Goal: Information Seeking & Learning: Learn about a topic

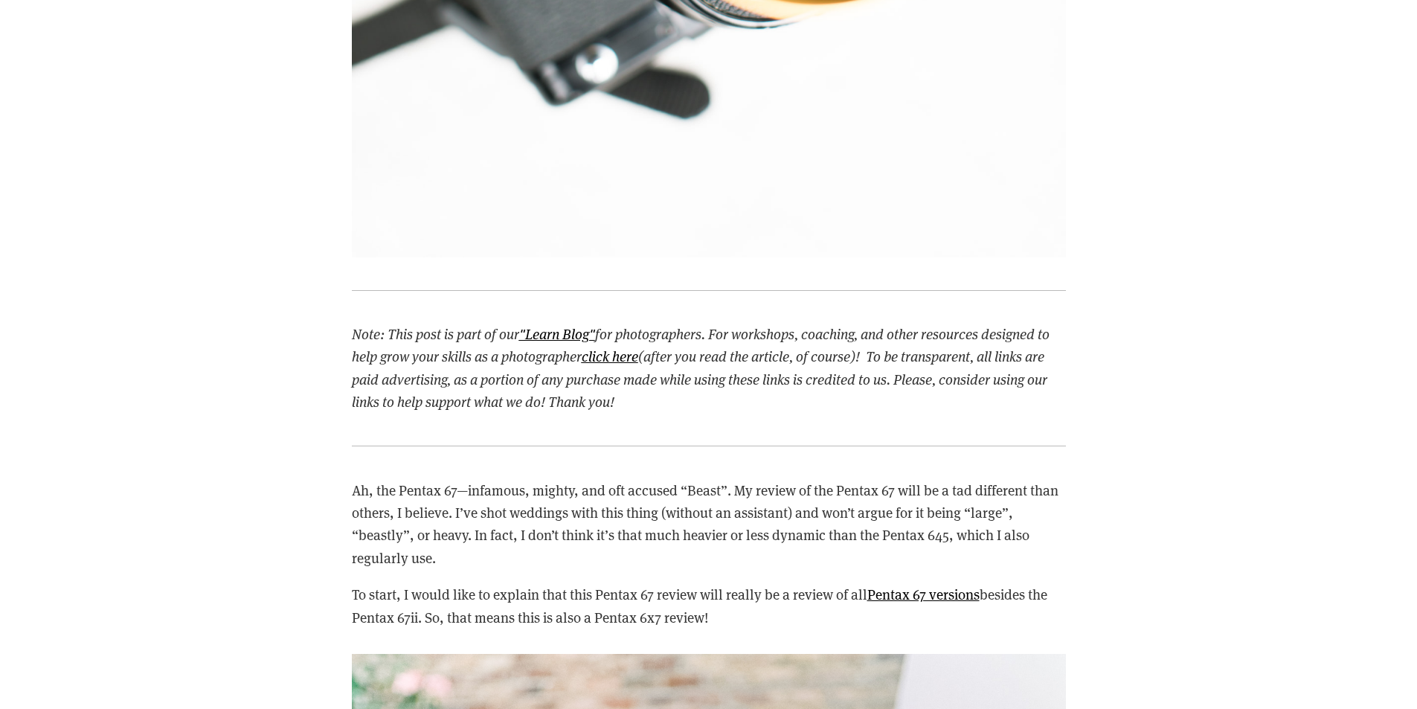
scroll to position [1562, 0]
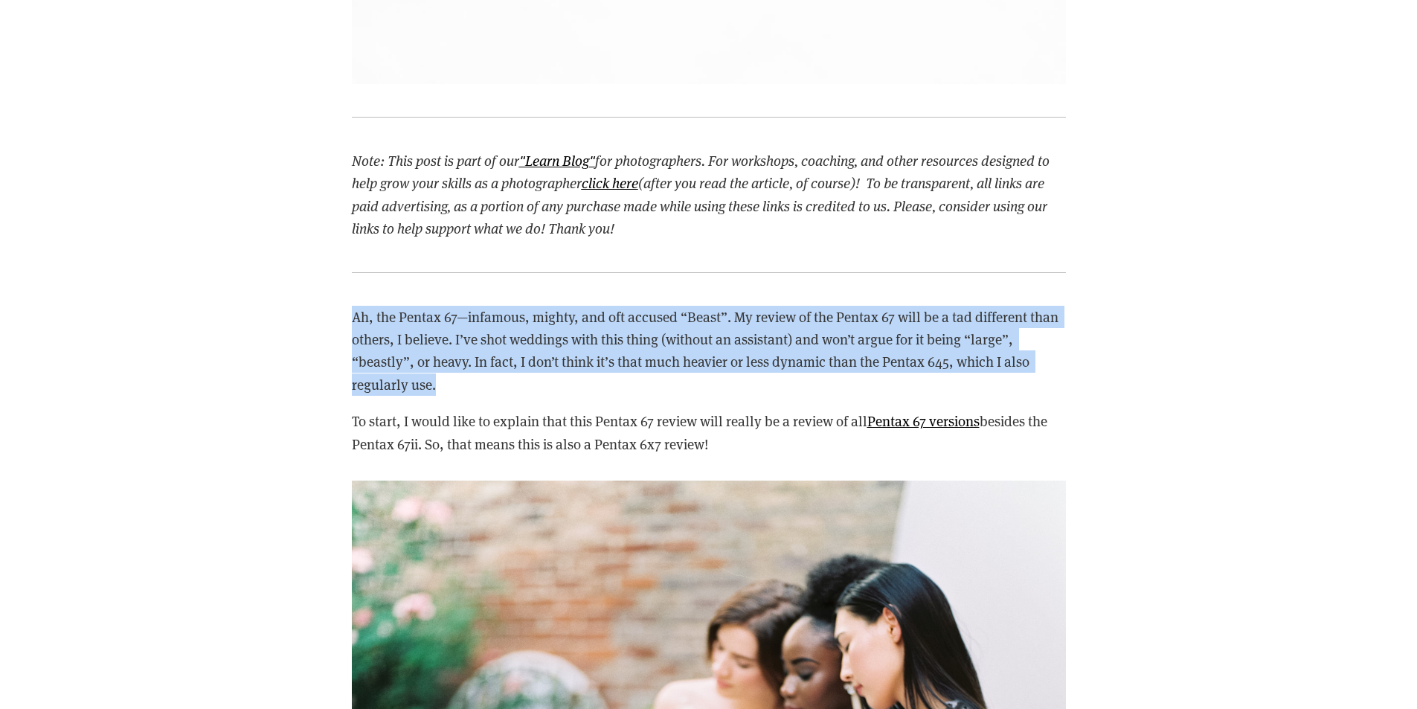
drag, startPoint x: 348, startPoint y: 316, endPoint x: 492, endPoint y: 391, distance: 162.7
click at [492, 391] on div "Ah, the Pentax 67—infamous, mighty, and oft accused “Beast”. My review of the P…" at bounding box center [708, 380] width 739 height 175
click at [492, 391] on p "Ah, the Pentax 67—infamous, mighty, and oft accused “Beast”. My review of the P…" at bounding box center [709, 351] width 714 height 91
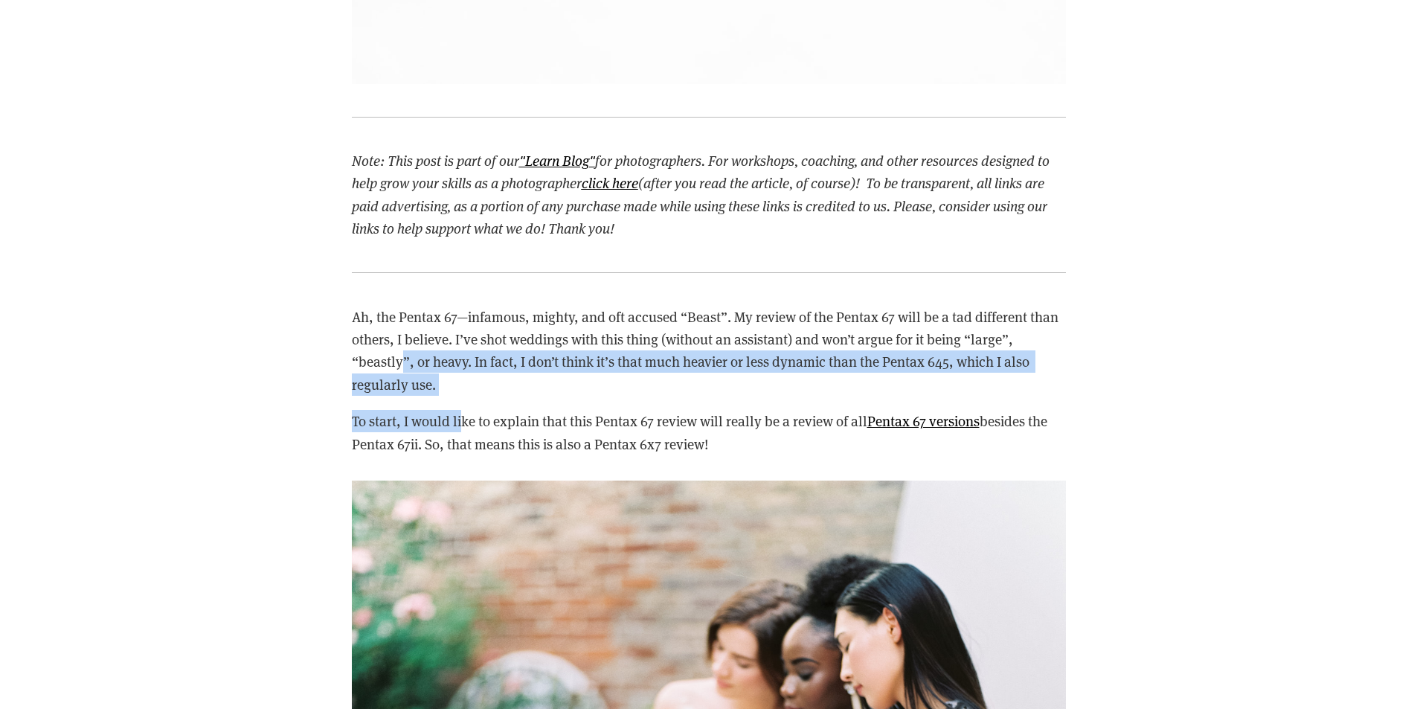
drag, startPoint x: 437, startPoint y: 407, endPoint x: 399, endPoint y: 354, distance: 65.5
click at [399, 354] on div "Ah, the Pentax 67—infamous, mighty, and oft accused “Beast”. My review of the P…" at bounding box center [709, 381] width 714 height 150
click at [399, 354] on p "Ah, the Pentax 67—infamous, mighty, and oft accused “Beast”. My review of the P…" at bounding box center [709, 351] width 714 height 91
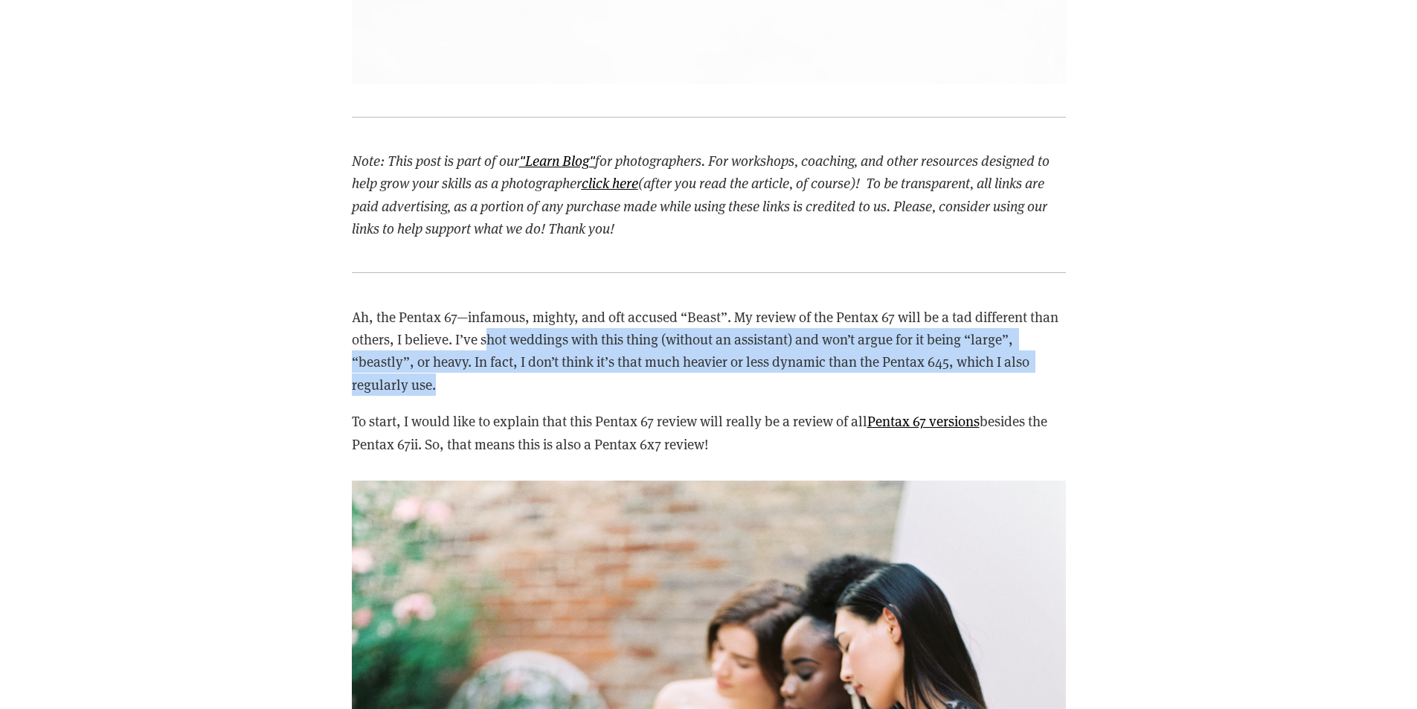
drag, startPoint x: 411, startPoint y: 374, endPoint x: 489, endPoint y: 348, distance: 82.3
click at [489, 349] on p "Ah, the Pentax 67—infamous, mighty, and oft accused “Beast”. My review of the P…" at bounding box center [709, 351] width 714 height 91
click at [489, 348] on p "Ah, the Pentax 67—infamous, mighty, and oft accused “Beast”. My review of the P…" at bounding box center [709, 351] width 714 height 91
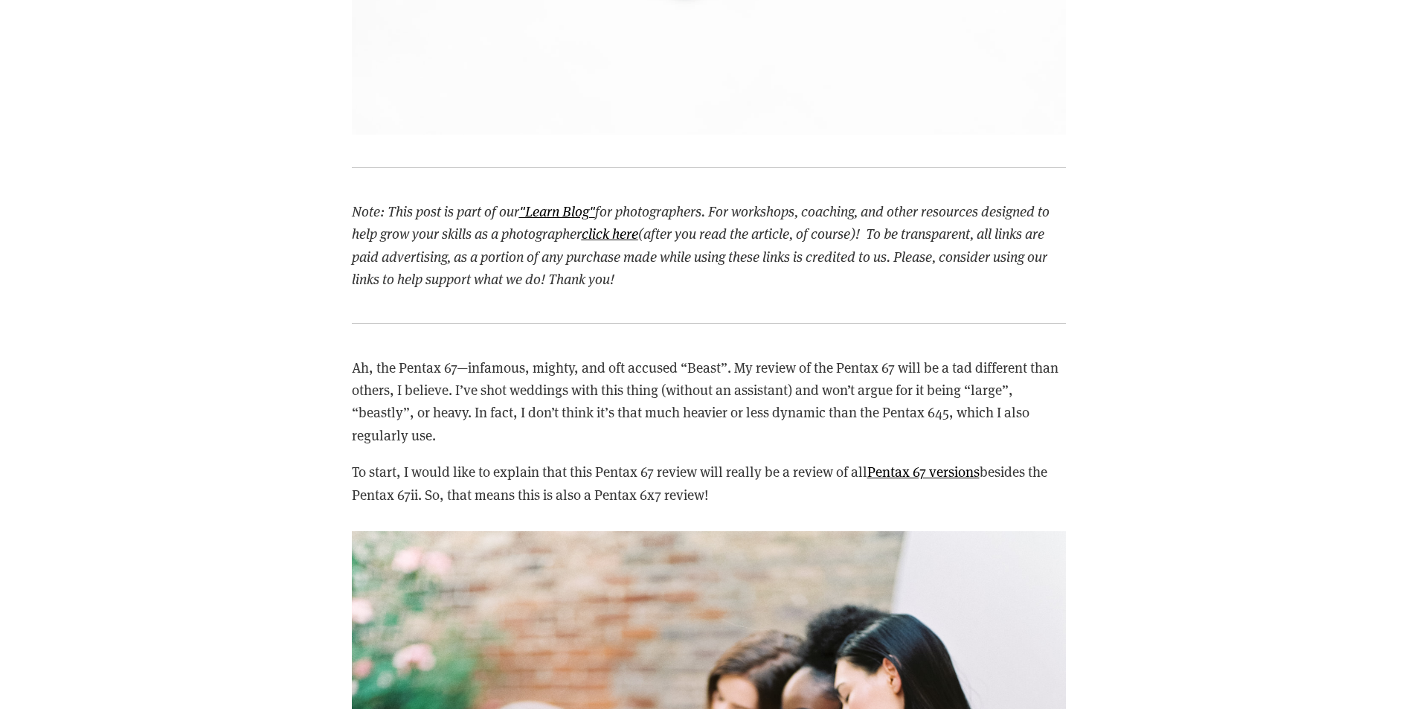
scroll to position [1488, 0]
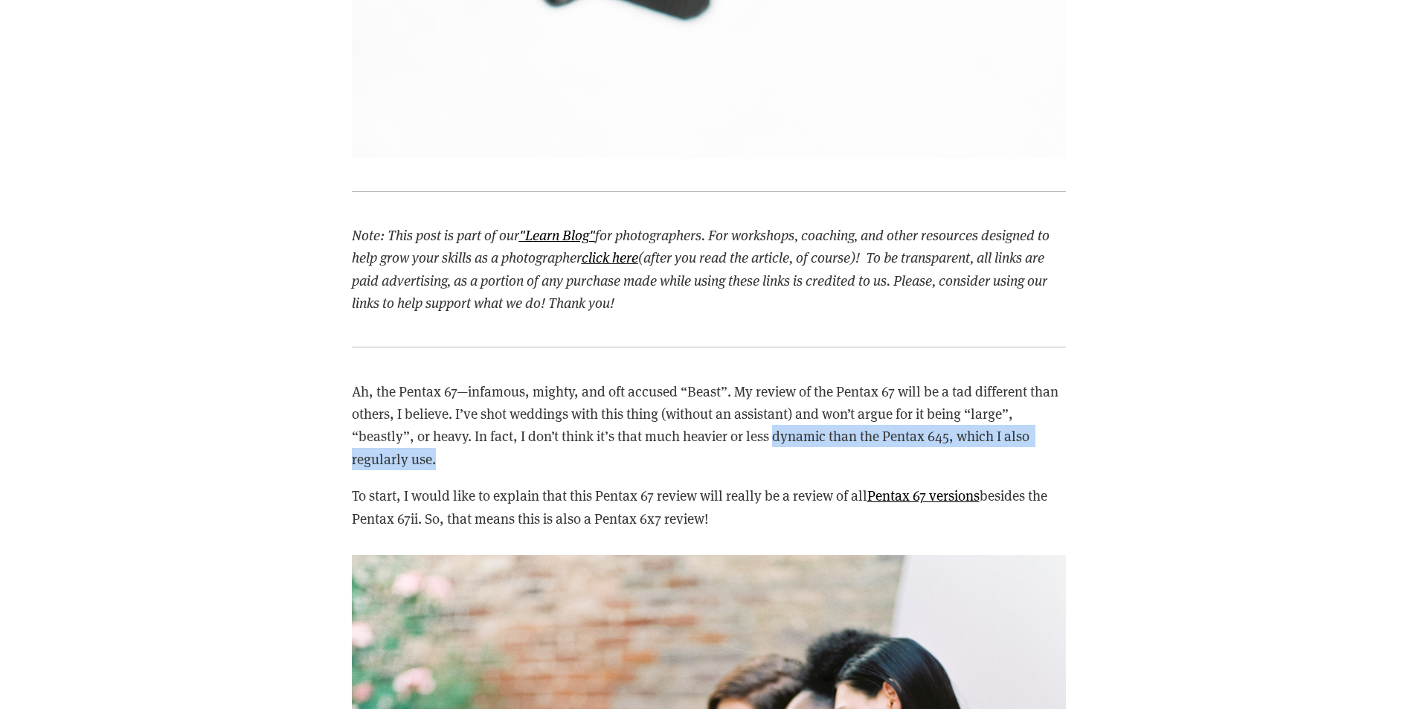
drag, startPoint x: 437, startPoint y: 455, endPoint x: 780, endPoint y: 440, distance: 343.3
click at [780, 440] on p "Ah, the Pentax 67—infamous, mighty, and oft accused “Beast”. My review of the P…" at bounding box center [709, 425] width 714 height 91
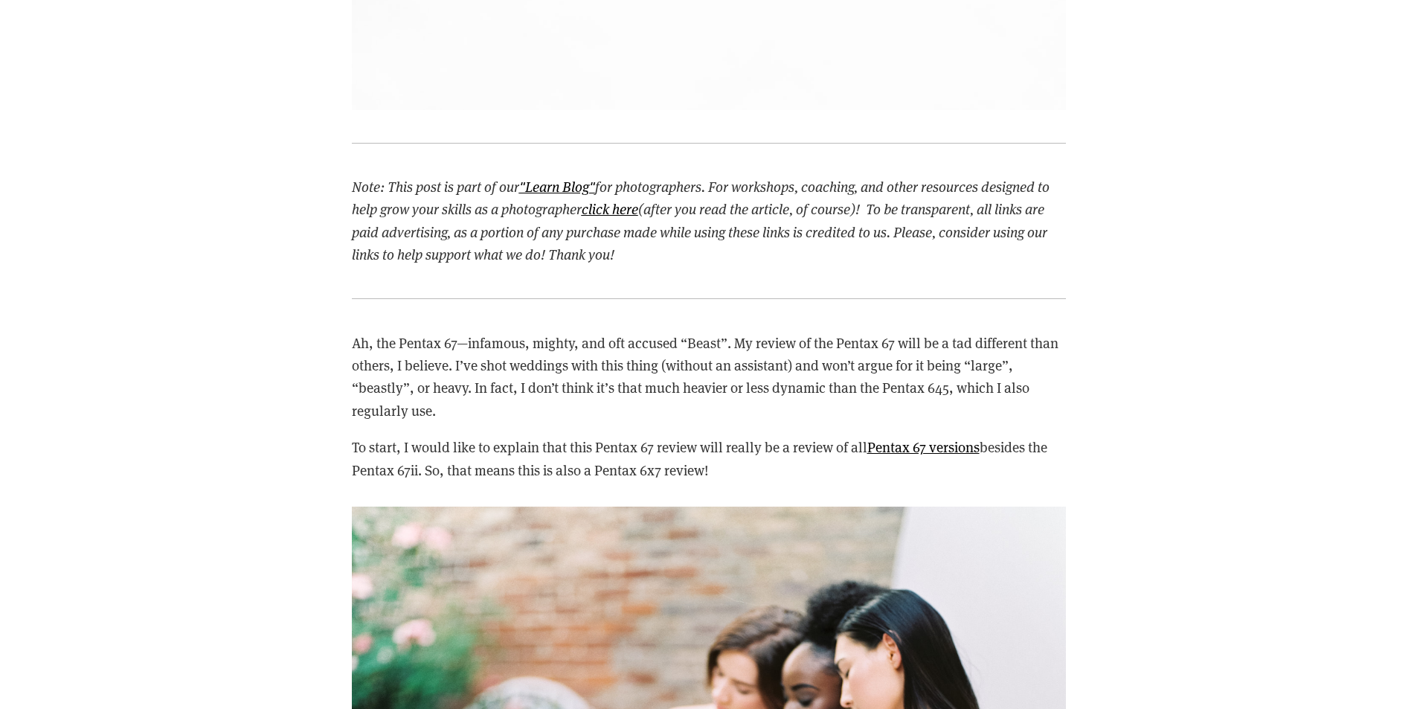
scroll to position [1562, 0]
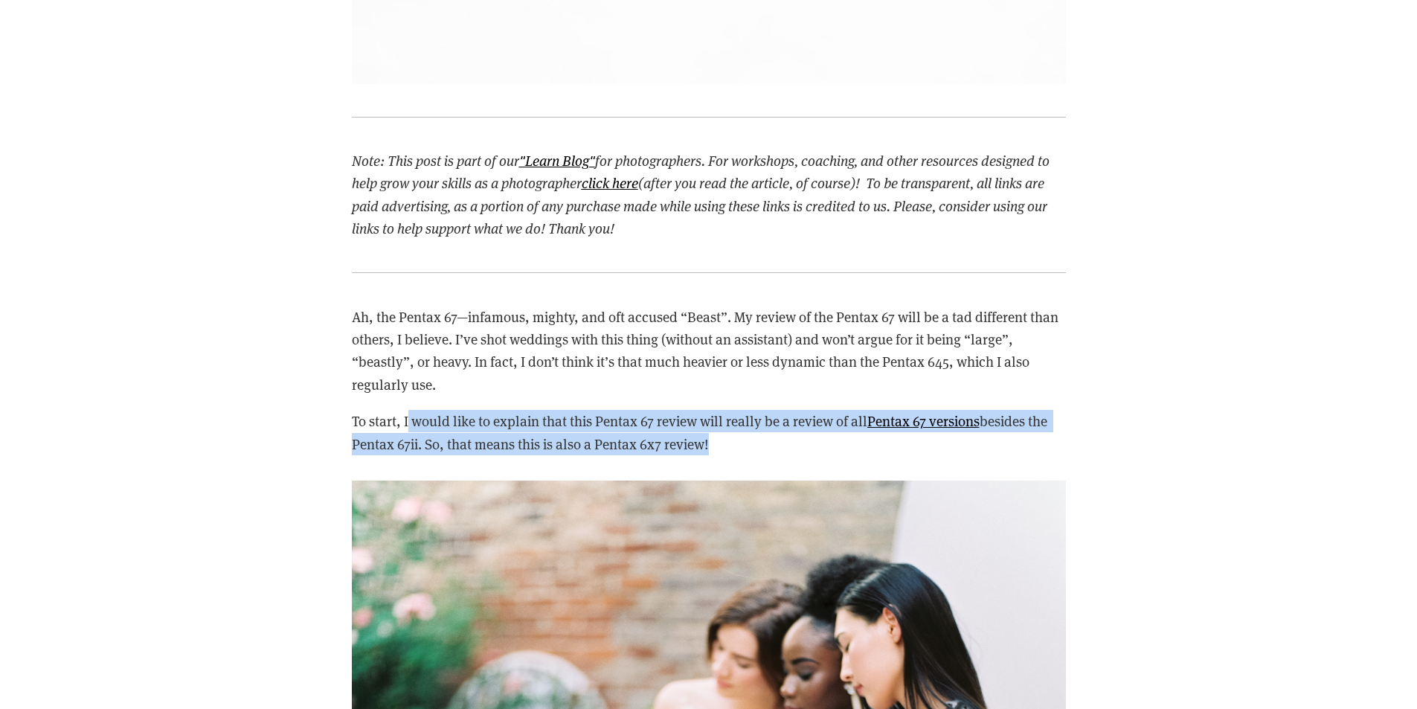
drag, startPoint x: 412, startPoint y: 428, endPoint x: 704, endPoint y: 449, distance: 292.3
click at [704, 449] on p "To start, I would like to explain that this Pentax 67 review will really be a r…" at bounding box center [709, 432] width 714 height 45
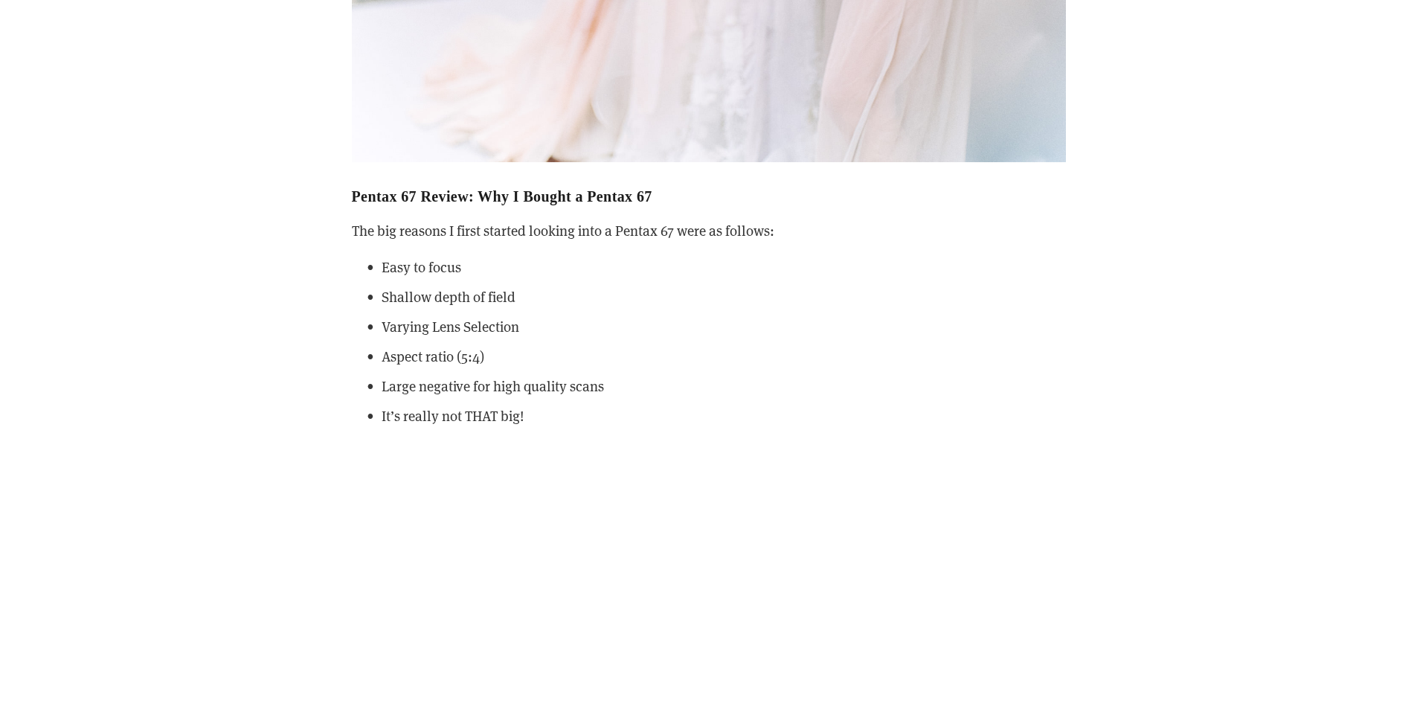
scroll to position [2752, 0]
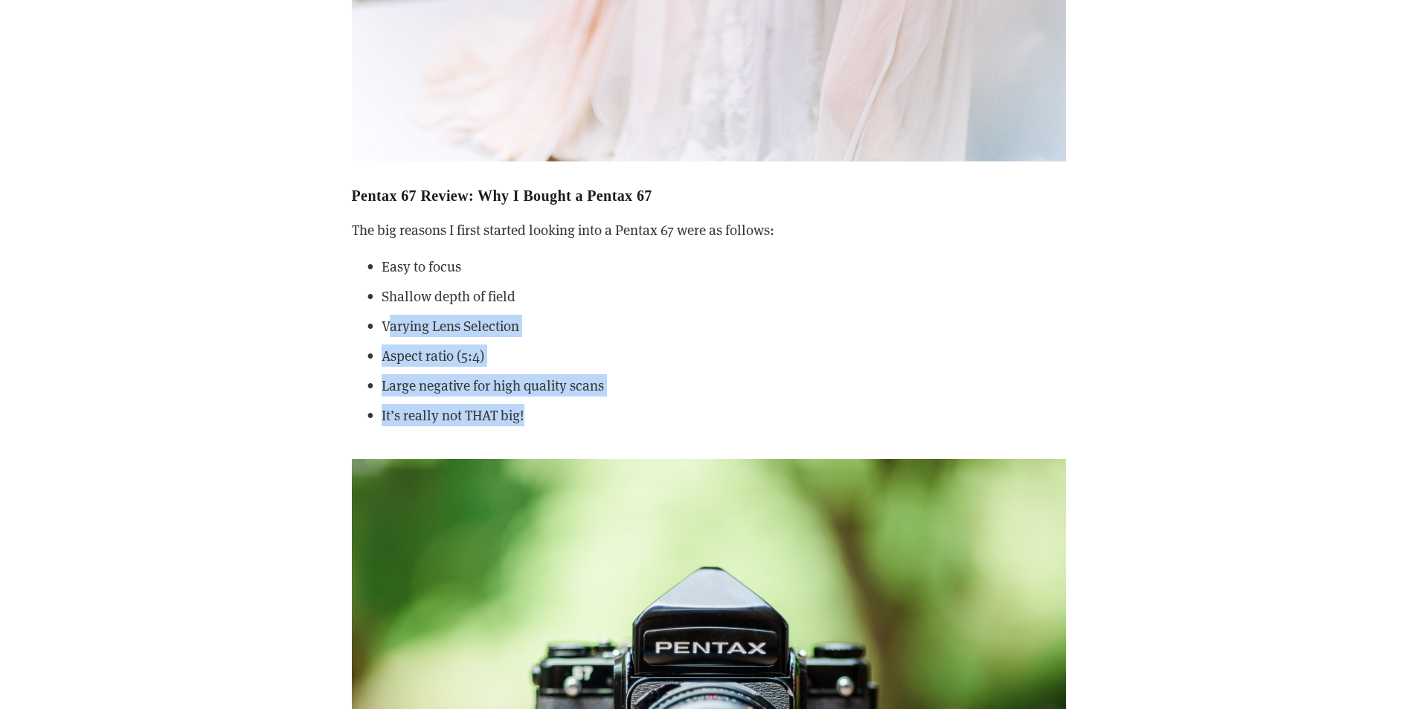
drag, startPoint x: 541, startPoint y: 423, endPoint x: 389, endPoint y: 325, distance: 180.3
click at [389, 325] on ul "Easy to focus Shallow depth of field Varying Lens Selection Aspect ratio (5:4) …" at bounding box center [709, 340] width 714 height 171
click at [389, 324] on p "Varying Lens Selection" at bounding box center [724, 326] width 684 height 22
drag, startPoint x: 536, startPoint y: 418, endPoint x: 395, endPoint y: 396, distance: 143.0
click at [395, 397] on ul "Easy to focus Shallow depth of field Varying Lens Selection Aspect ratio (5:4) …" at bounding box center [709, 340] width 714 height 171
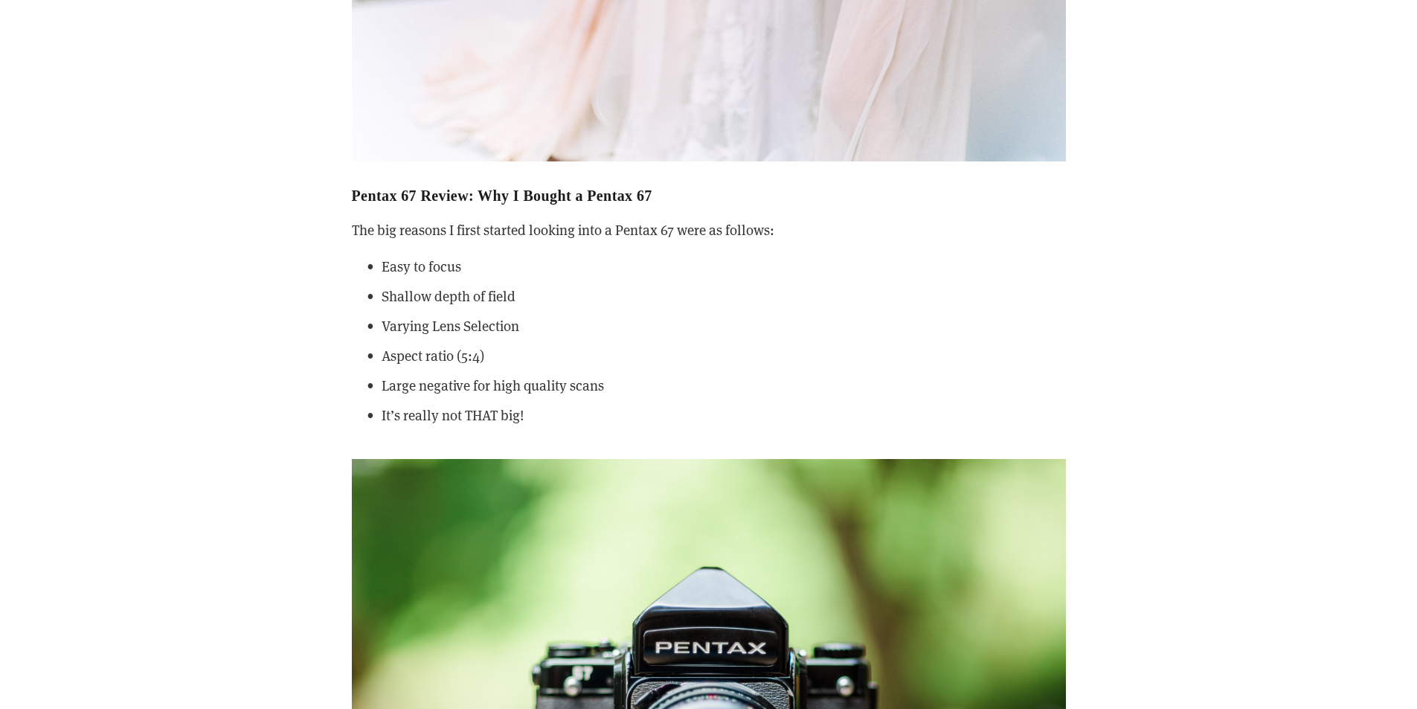
click at [395, 393] on p "Large negative for high quality scans" at bounding box center [724, 385] width 684 height 22
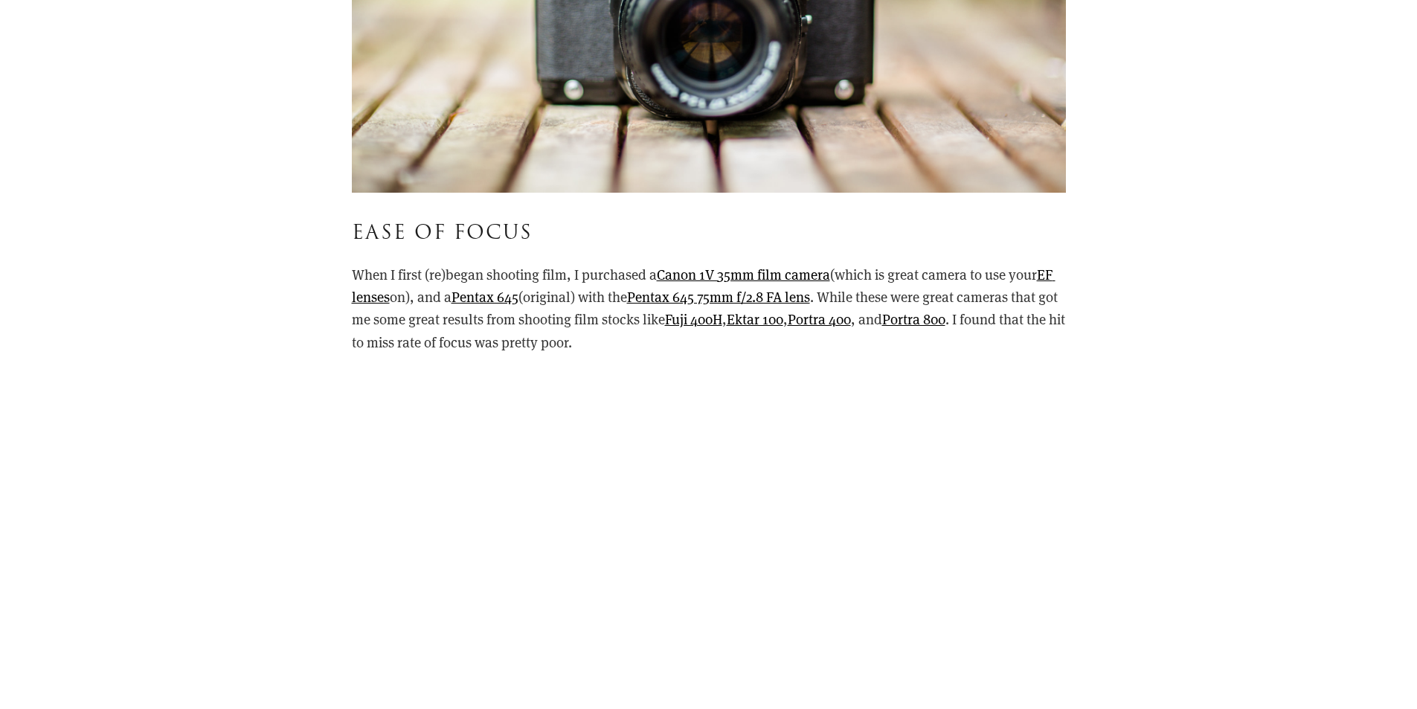
scroll to position [3496, 0]
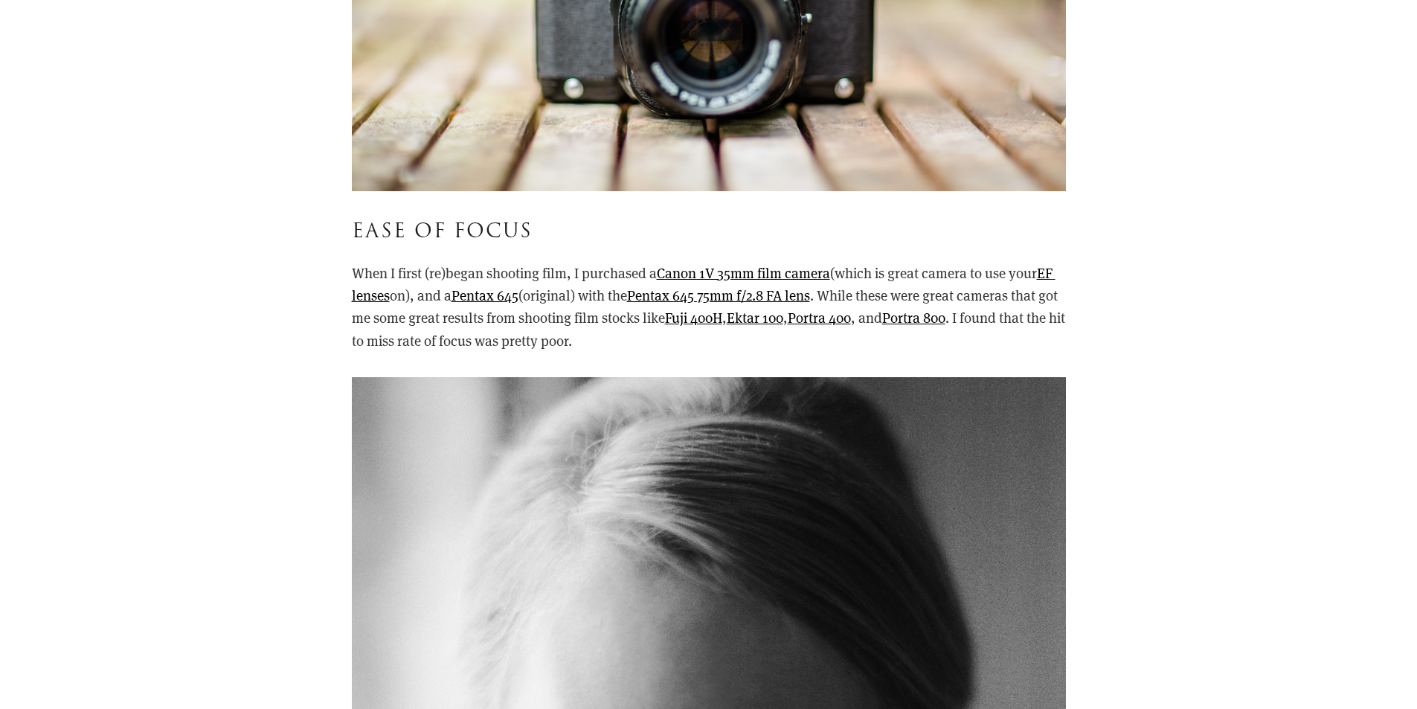
drag, startPoint x: 344, startPoint y: 275, endPoint x: 626, endPoint y: 347, distance: 290.3
click at [626, 347] on div "ease of focus When I first (re)began shooting film, I purchased a Canon 1V 35mm…" at bounding box center [708, 284] width 739 height 161
click at [626, 347] on p "When I first (re)began shooting film, I purchased a Canon 1V 35mm film camera (…" at bounding box center [709, 307] width 714 height 91
drag, startPoint x: 633, startPoint y: 350, endPoint x: 582, endPoint y: 262, distance: 101.7
click at [582, 262] on p "When I first (re)began shooting film, I purchased a Canon 1V 35mm film camera (…" at bounding box center [709, 307] width 714 height 91
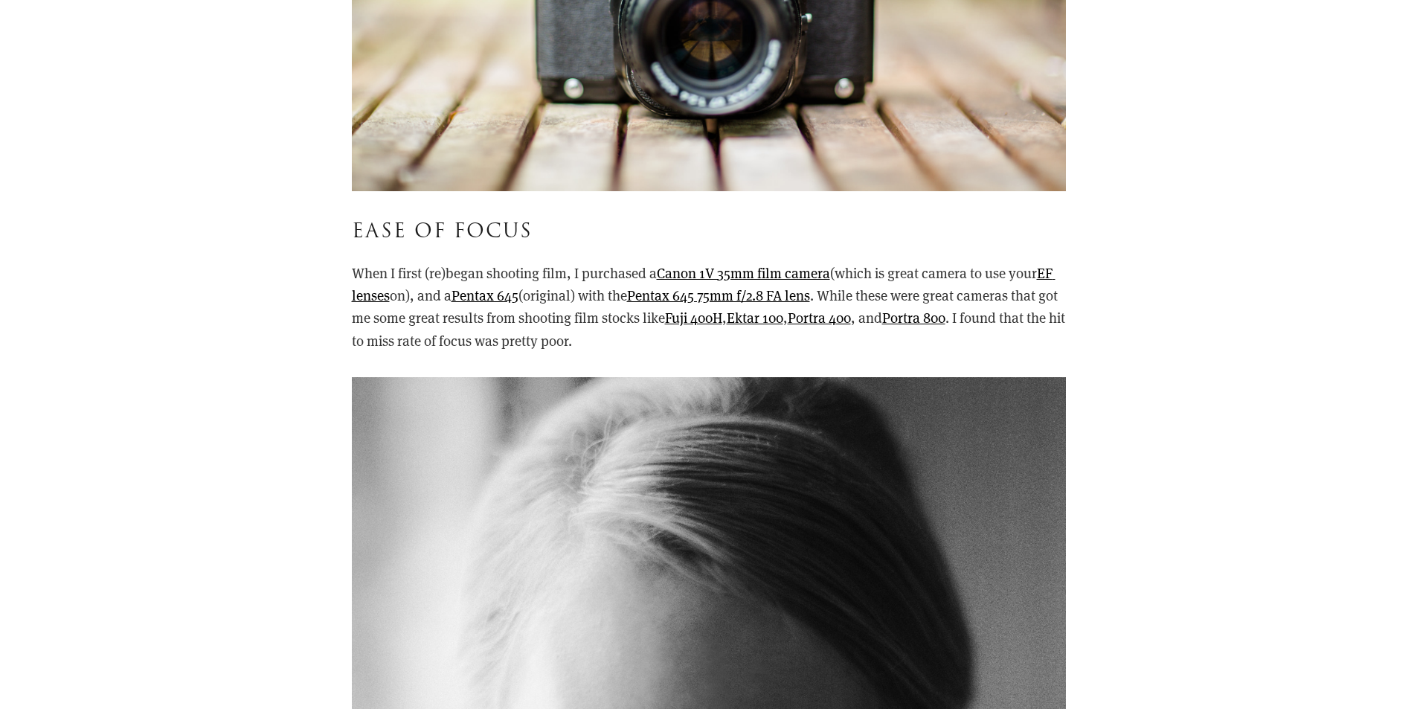
click at [582, 262] on p "When I first (re)began shooting film, I purchased a Canon 1V 35mm film camera (…" at bounding box center [709, 307] width 714 height 91
drag, startPoint x: 667, startPoint y: 340, endPoint x: 559, endPoint y: 307, distance: 112.7
click at [559, 307] on p "When I first (re)began shooting film, I purchased a Canon 1V 35mm film camera (…" at bounding box center [709, 307] width 714 height 91
click at [559, 306] on p "When I first (re)began shooting film, I purchased a Canon 1V 35mm film camera (…" at bounding box center [709, 307] width 714 height 91
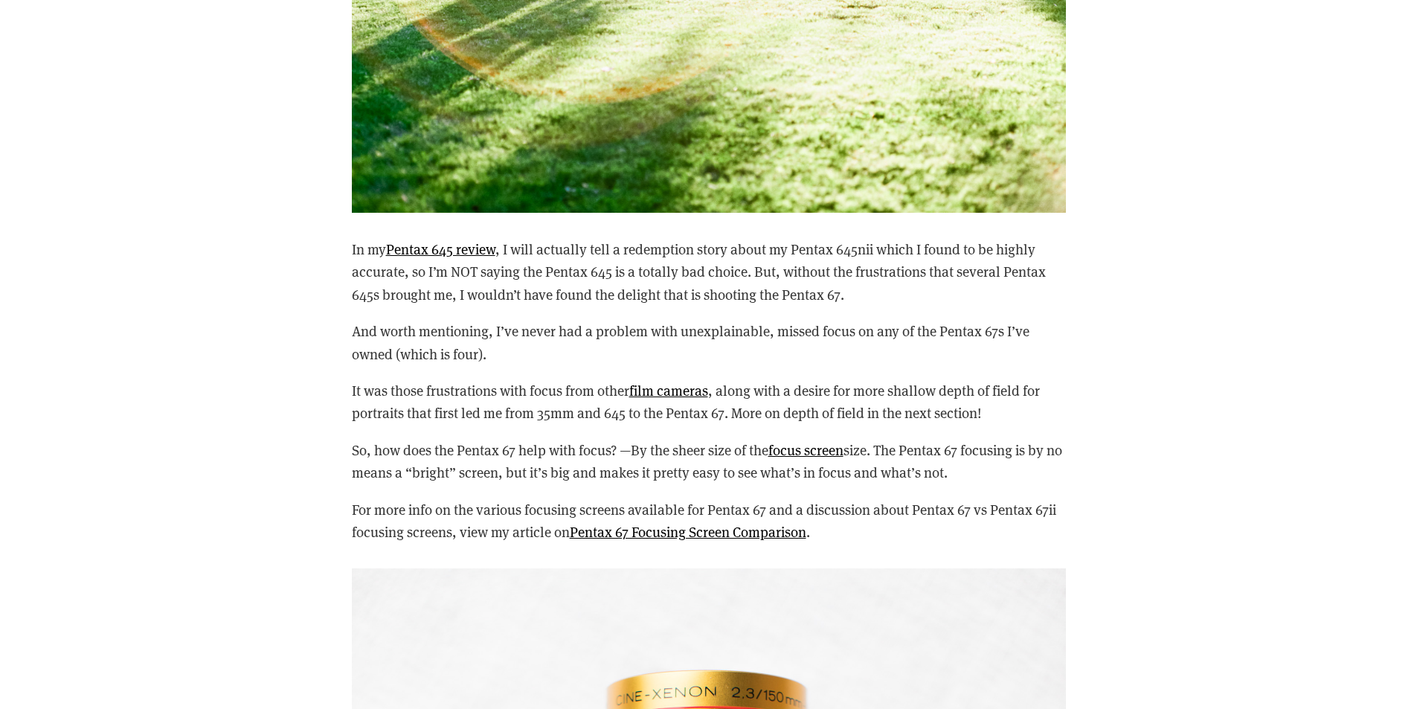
scroll to position [5728, 0]
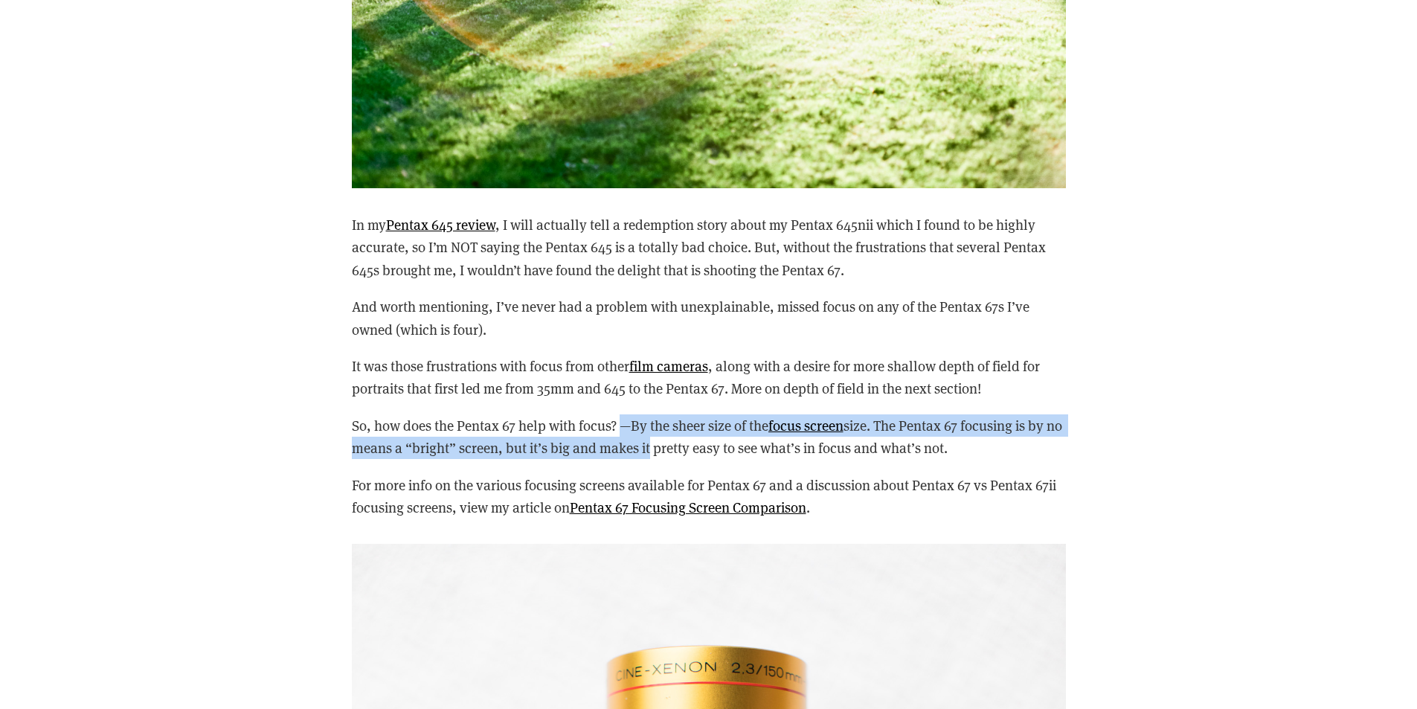
drag, startPoint x: 628, startPoint y: 431, endPoint x: 667, endPoint y: 449, distance: 42.6
click at [667, 449] on p "So, how does the Pentax 67 help with focus? —By the sheer size of the focus scr…" at bounding box center [709, 436] width 714 height 45
drag, startPoint x: 982, startPoint y: 452, endPoint x: 429, endPoint y: 448, distance: 552.7
click at [429, 448] on p "So, how does the Pentax 67 help with focus? —By the sheer size of the focus scr…" at bounding box center [709, 436] width 714 height 45
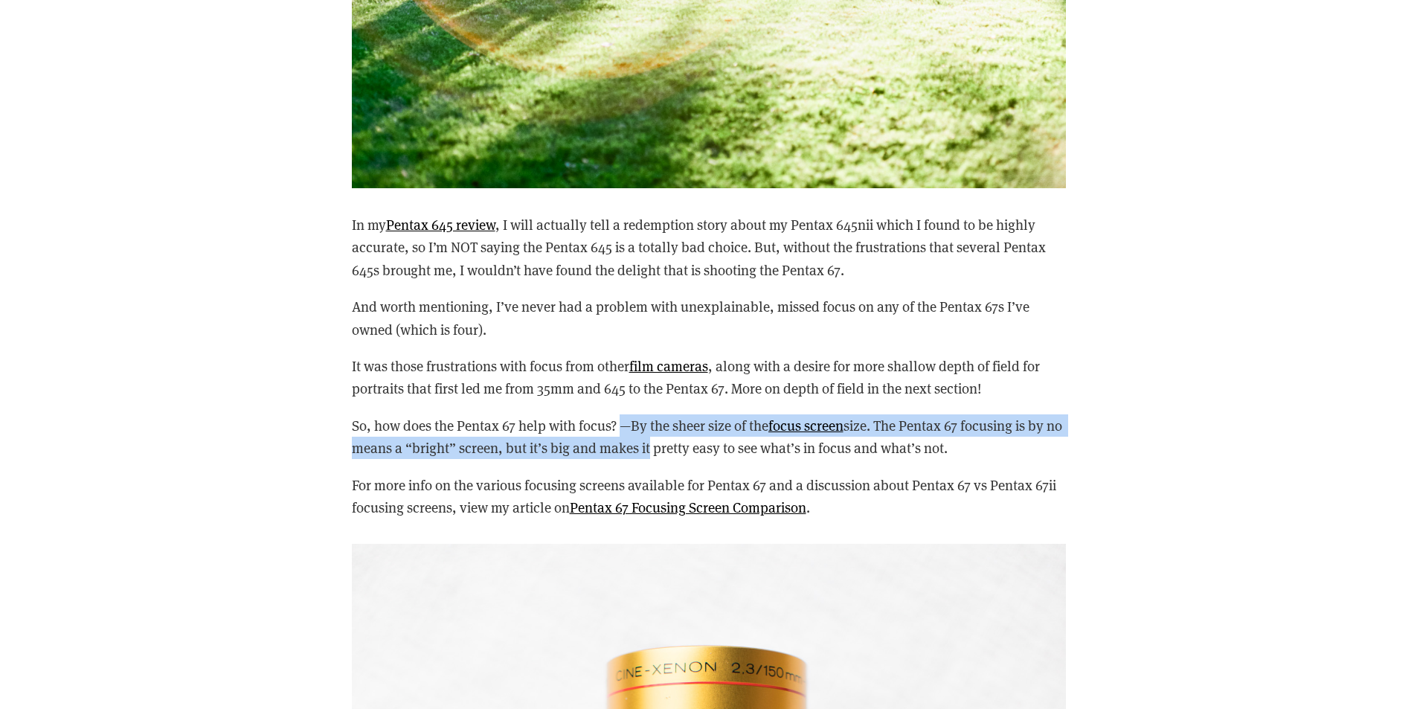
click at [429, 448] on p "So, how does the Pentax 67 help with focus? —By the sheer size of the focus scr…" at bounding box center [709, 436] width 714 height 45
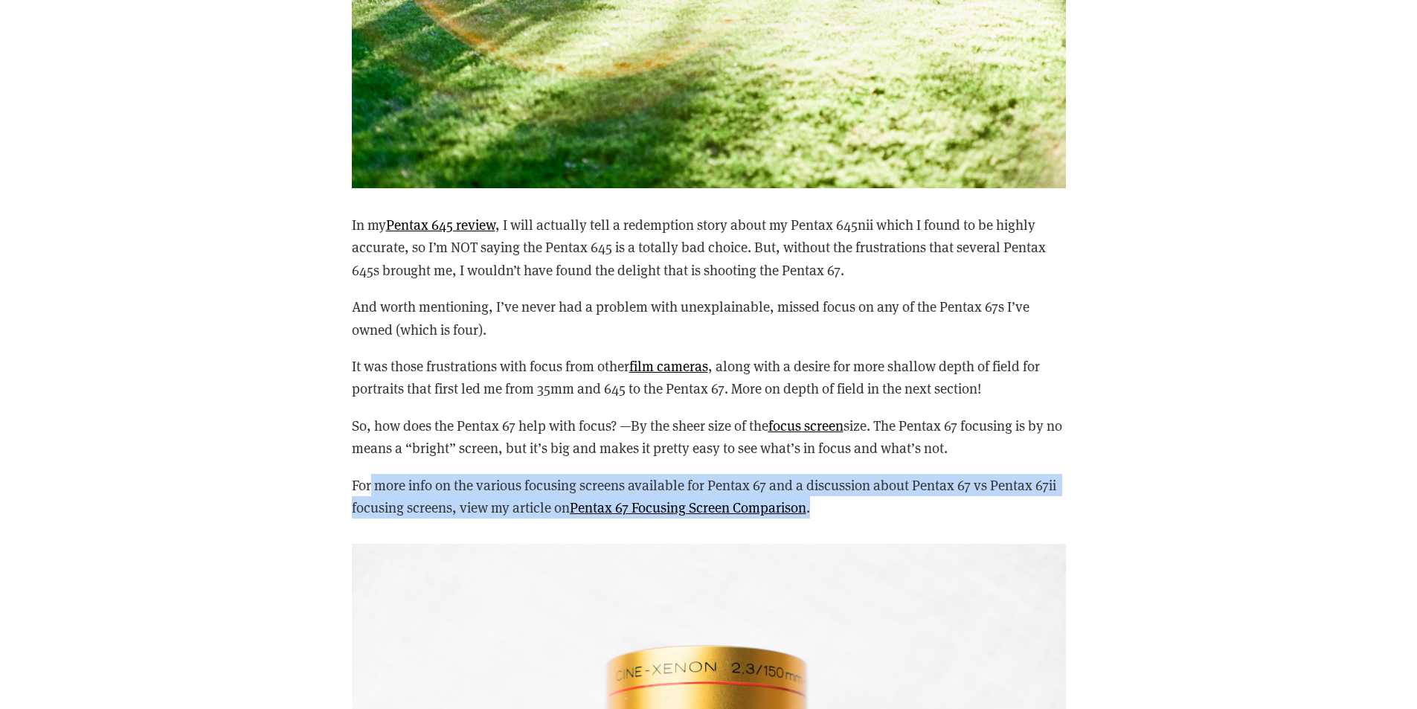
drag, startPoint x: 857, startPoint y: 507, endPoint x: 354, endPoint y: 468, distance: 504.4
click at [354, 468] on div "In my Pentax 645 review , I will actually tell a redemption story about my Pent…" at bounding box center [709, 365] width 714 height 305
drag, startPoint x: 343, startPoint y: 484, endPoint x: 884, endPoint y: 513, distance: 541.5
click at [884, 513] on div "In my Pentax 645 review , I will actually tell a redemption story about my Pent…" at bounding box center [708, 366] width 739 height 330
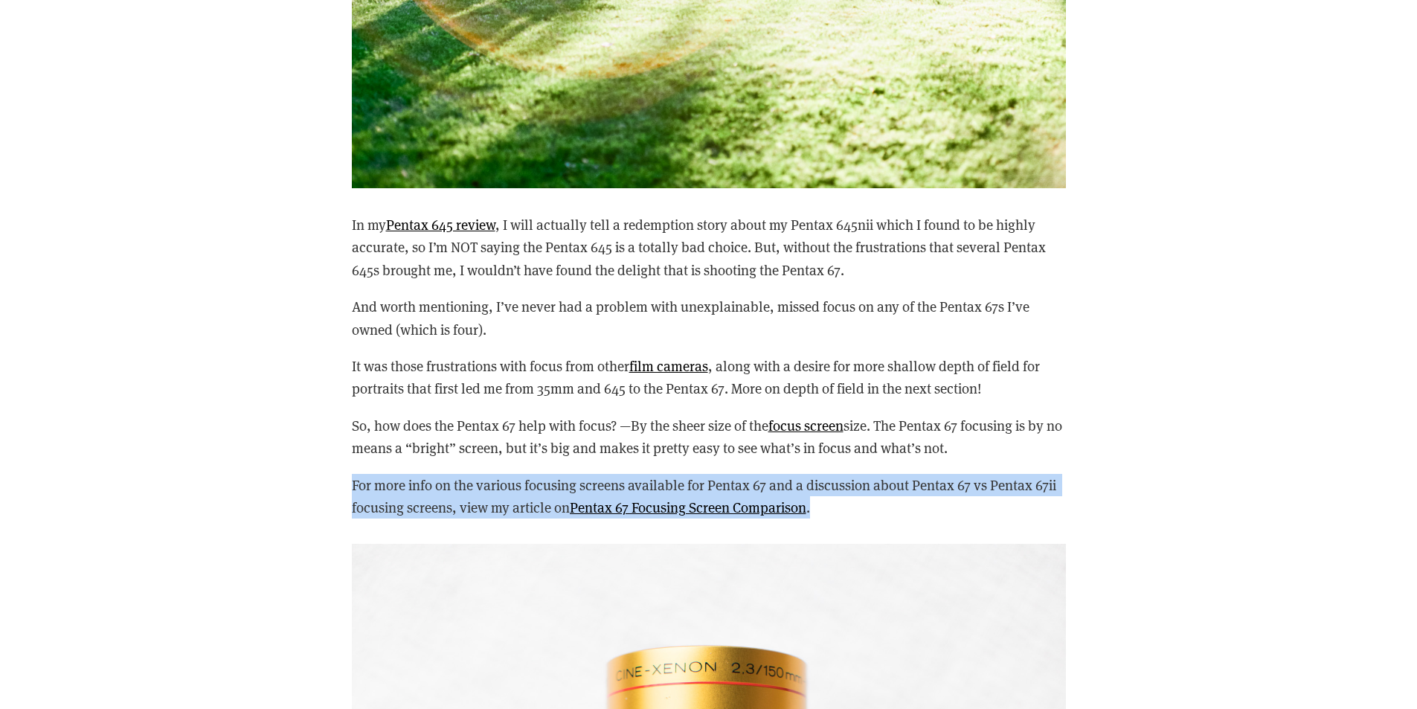
click at [884, 512] on p "For more info on the various focusing screens available for Pentax 67 and a dis…" at bounding box center [709, 496] width 714 height 45
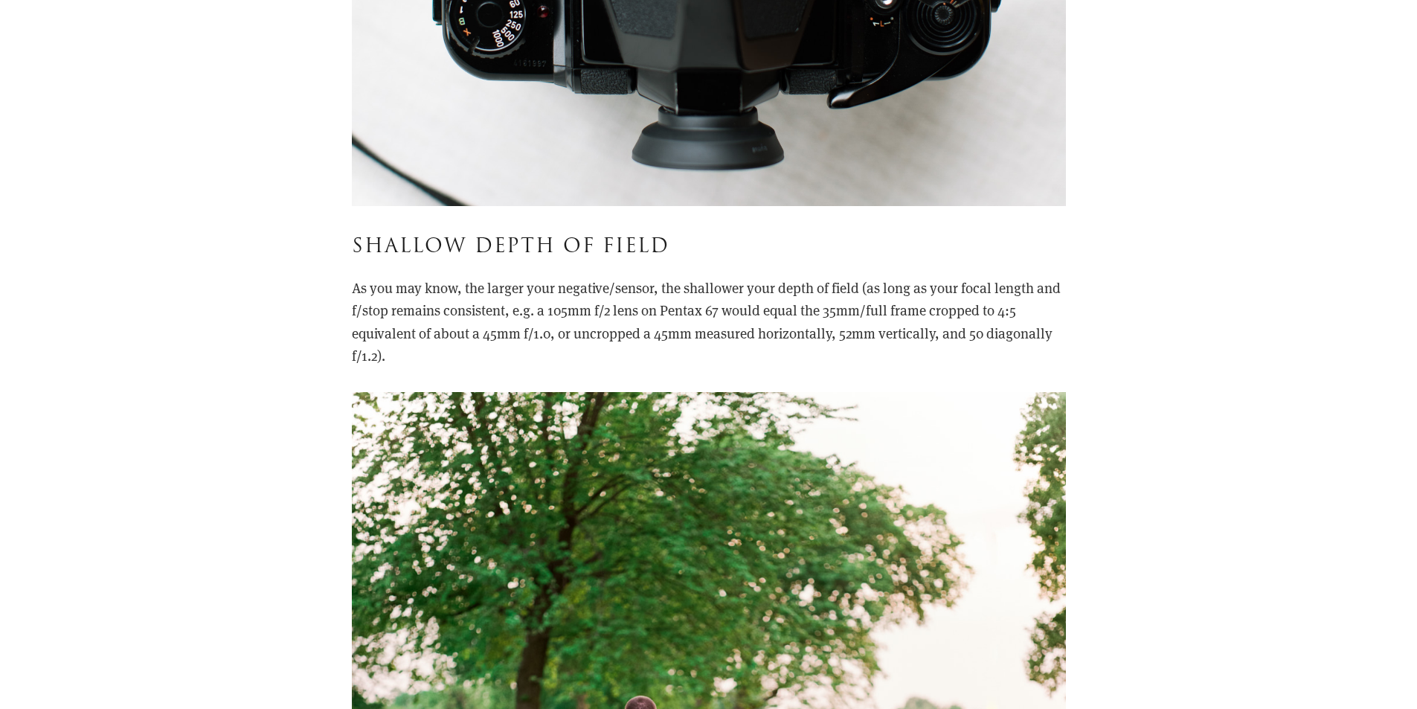
scroll to position [6993, 0]
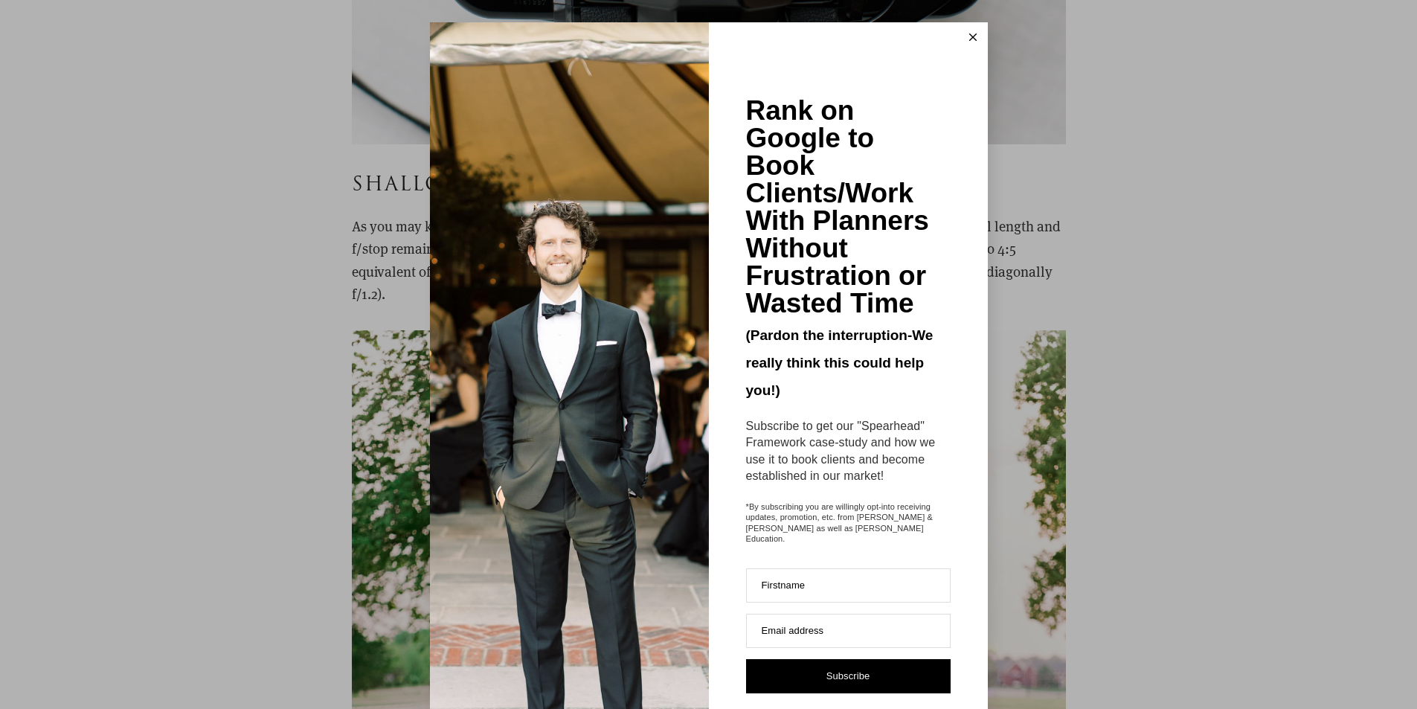
click at [969, 38] on icon at bounding box center [972, 36] width 7 height 7
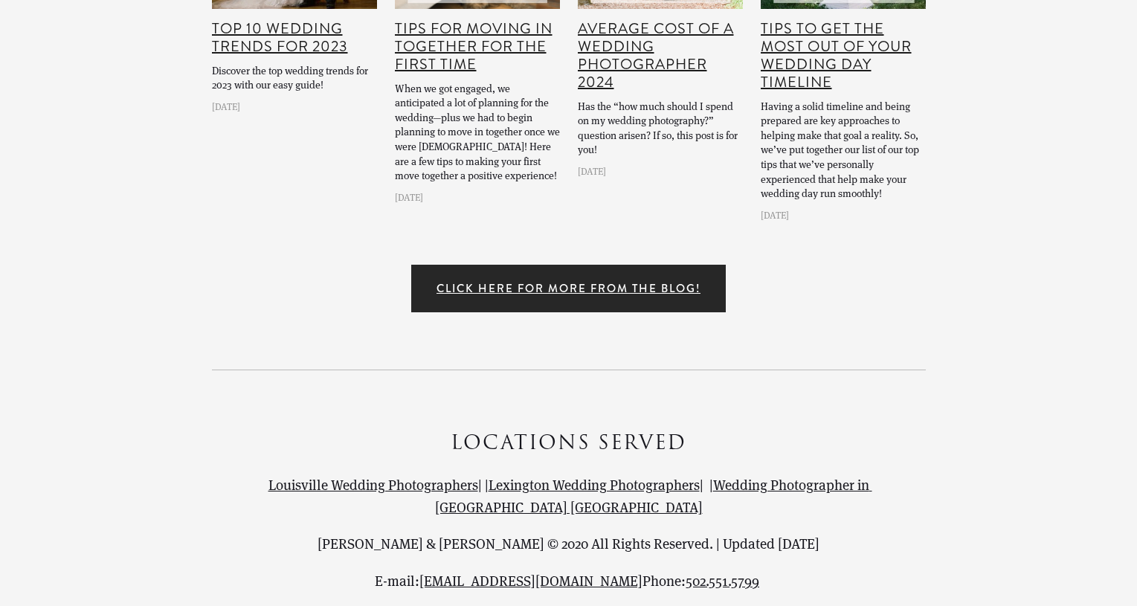
scroll to position [23308, 0]
